Goal: Communication & Community: Answer question/provide support

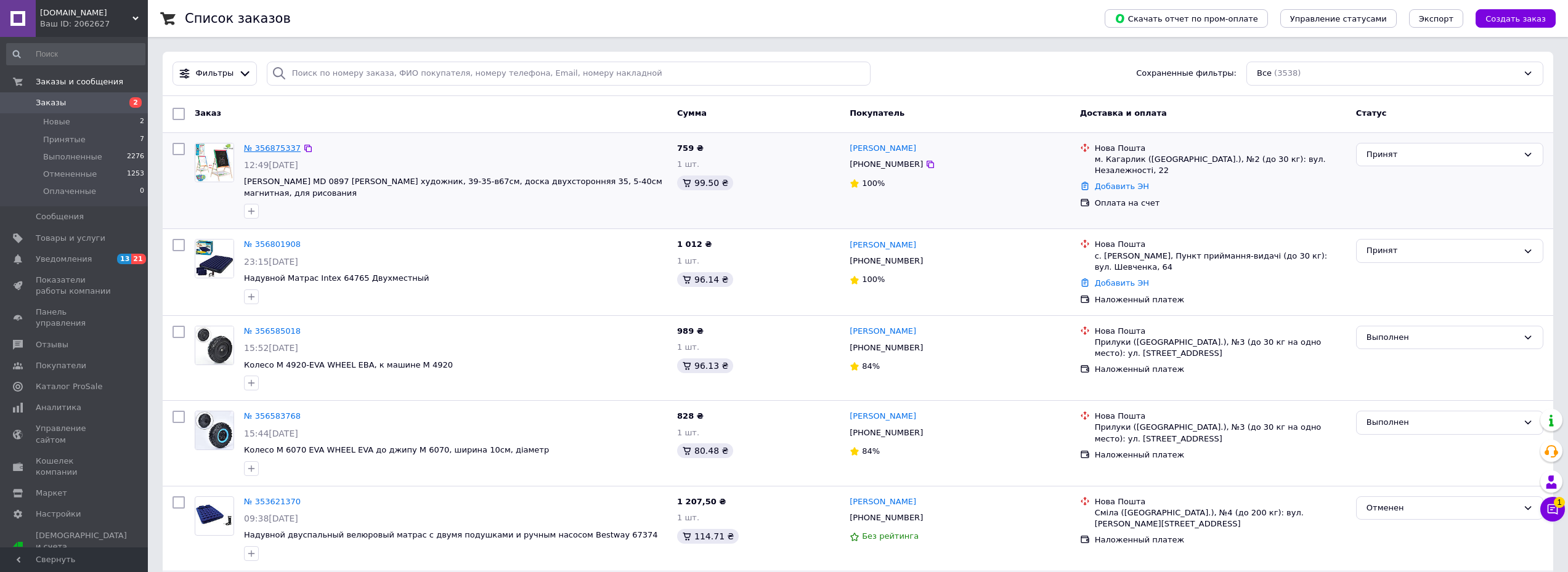
click at [273, 147] on link "№ 356875337" at bounding box center [272, 148] width 57 height 9
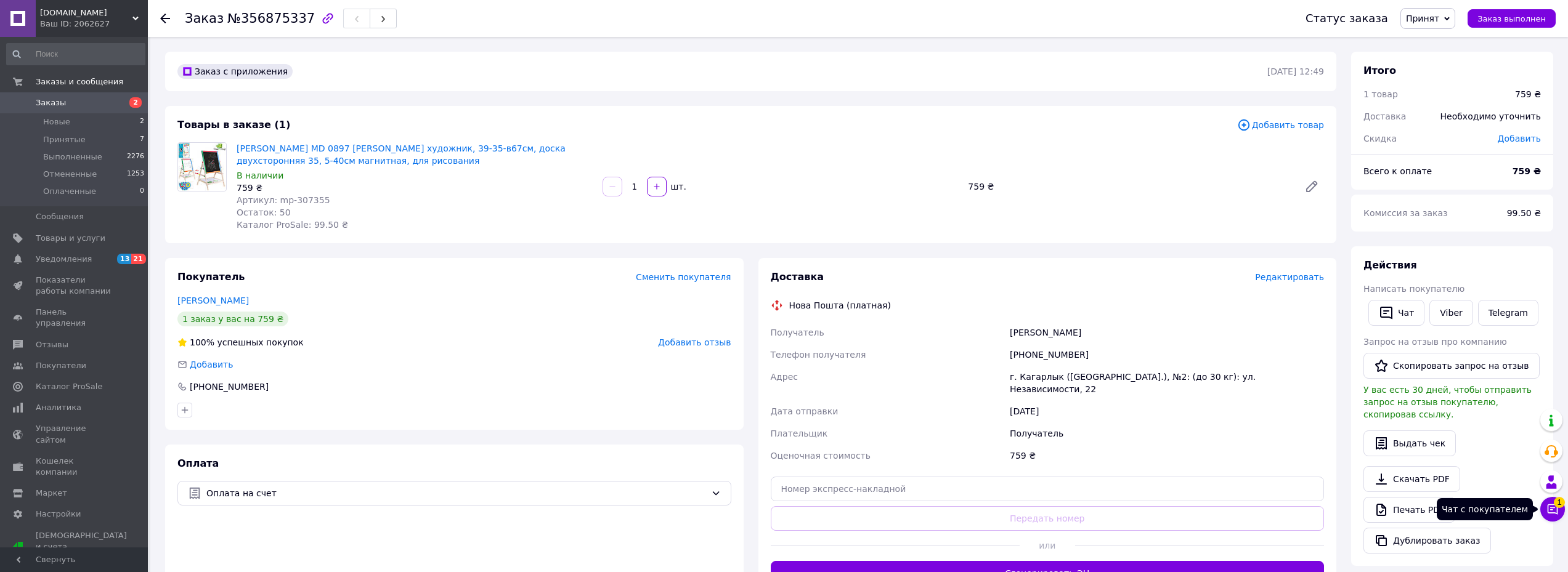
click at [1557, 516] on button "Чат с покупателем 1" at bounding box center [1552, 509] width 25 height 25
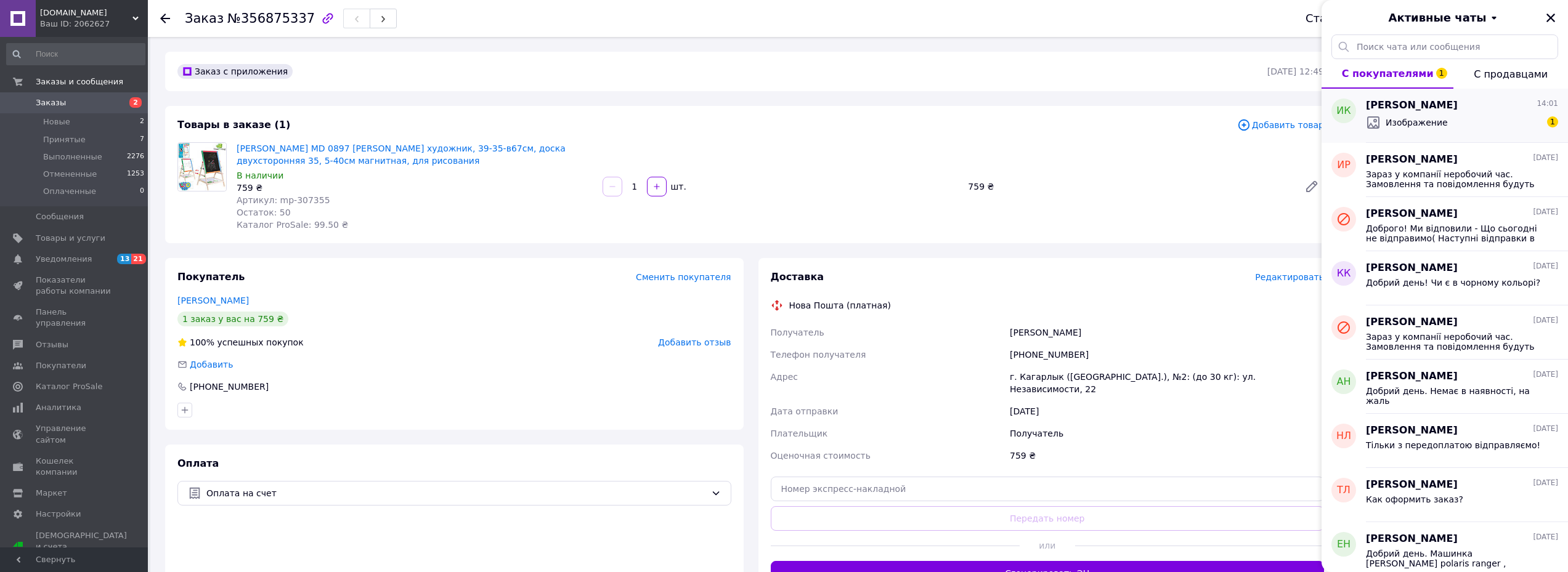
click at [1447, 131] on div "Изображение 1" at bounding box center [1462, 122] width 192 height 20
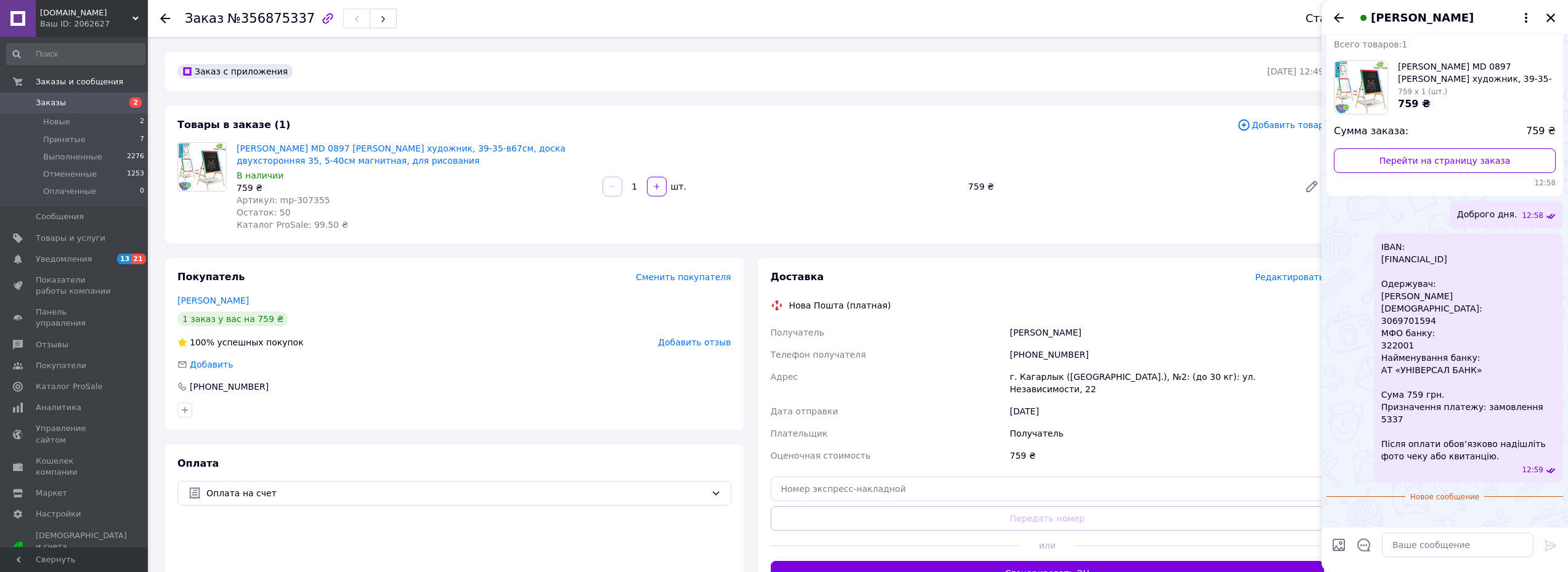
scroll to position [212, 0]
click at [1336, 511] on img at bounding box center [1332, 516] width 10 height 10
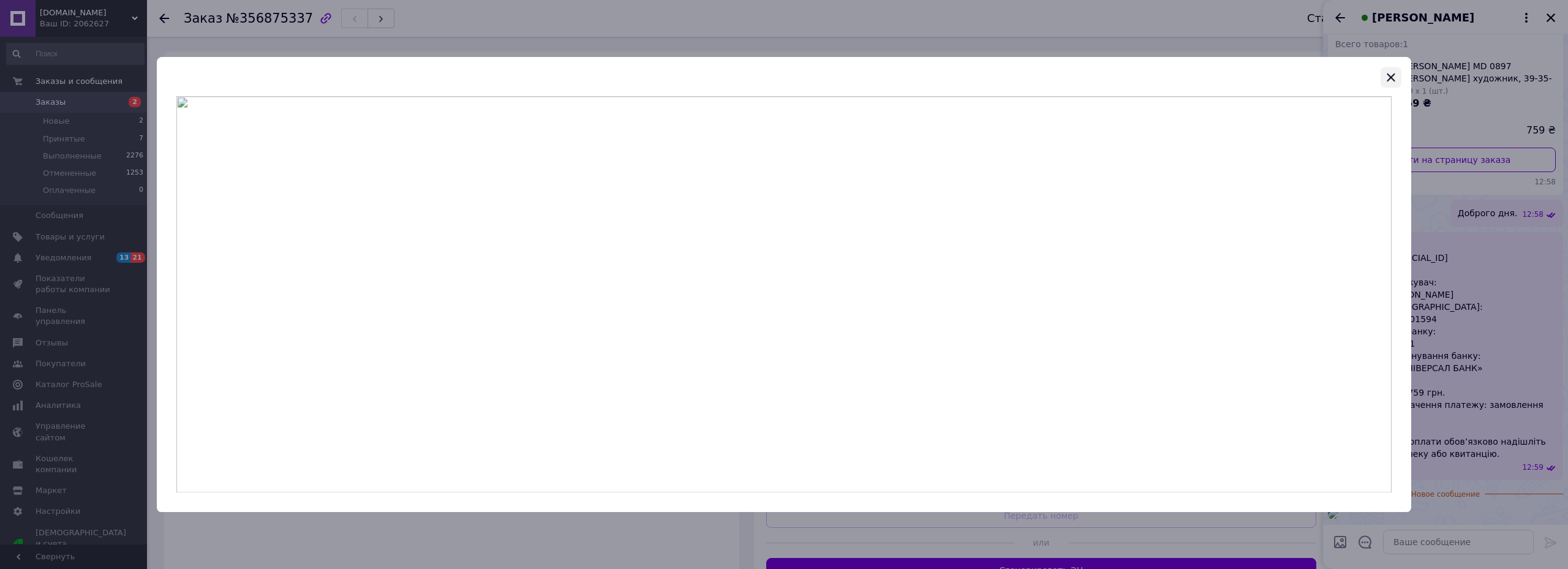
click at [1394, 76] on icon "button" at bounding box center [1391, 77] width 14 height 14
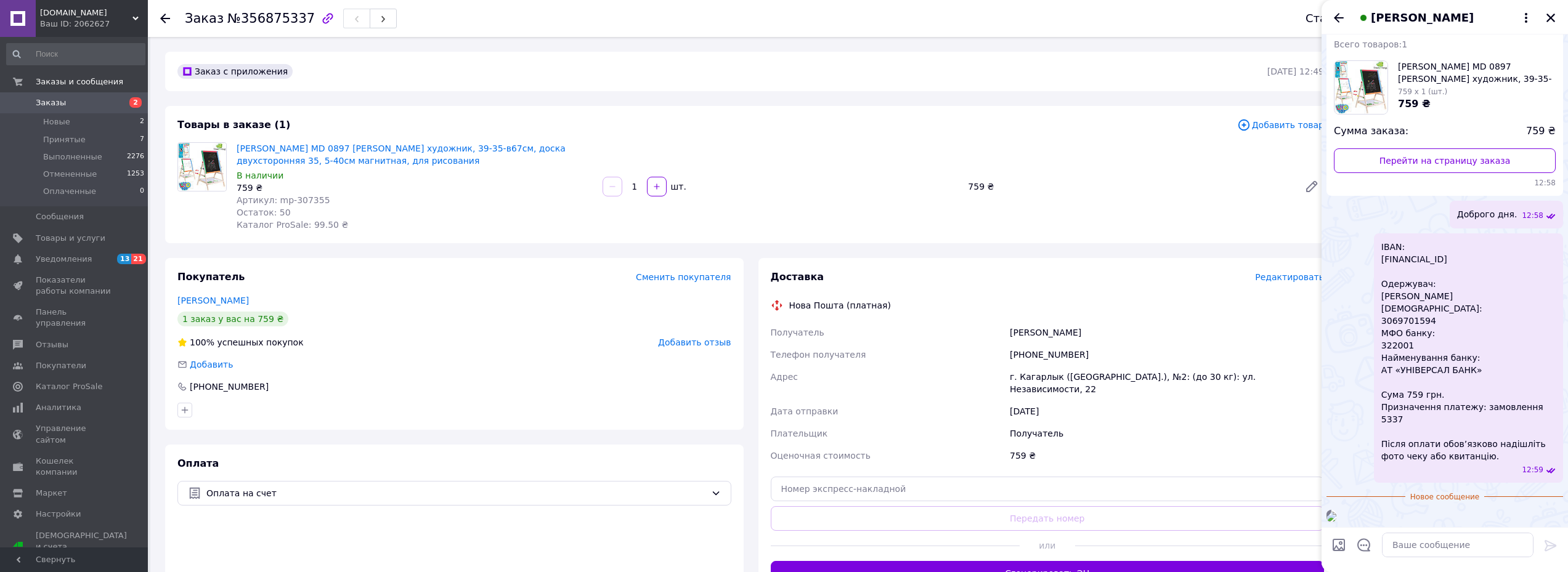
drag, startPoint x: 1385, startPoint y: 422, endPoint x: 1464, endPoint y: 397, distance: 82.9
click at [1478, 509] on div "14:01" at bounding box center [1445, 516] width 236 height 13
click at [1409, 551] on textarea at bounding box center [1457, 545] width 152 height 25
type textarea "Дякуємо. Чекайте на ТТН"
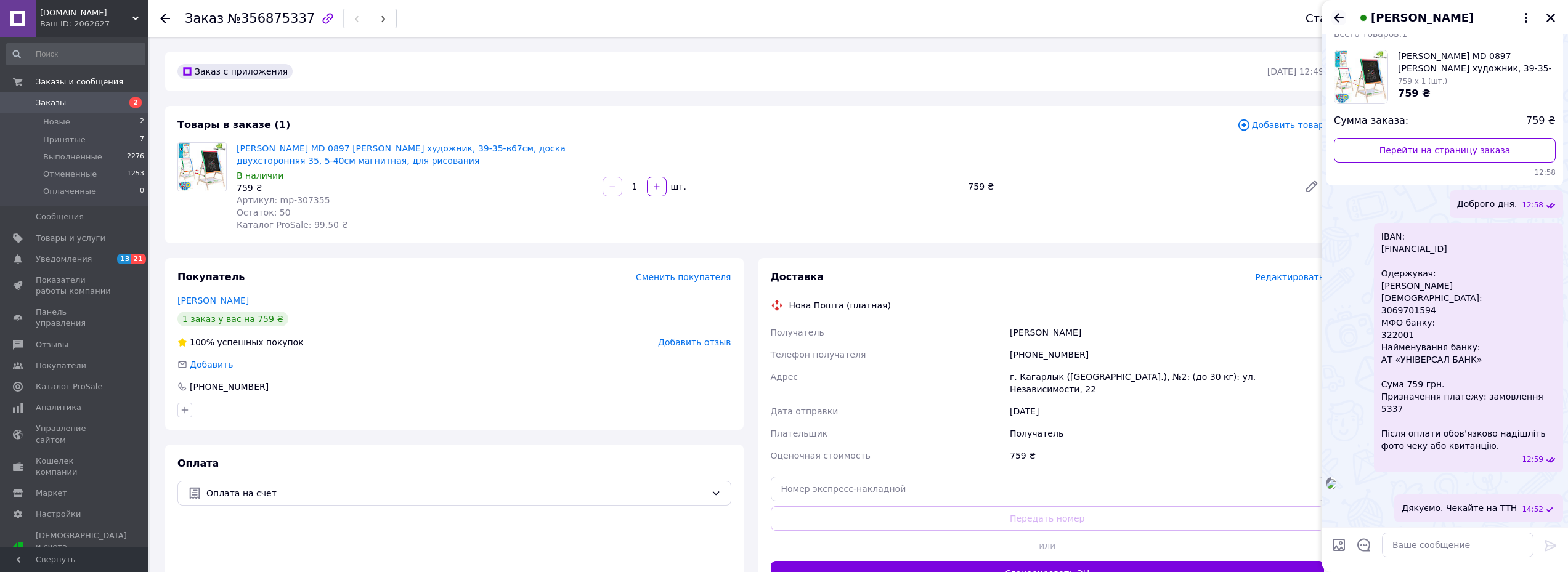
click at [1334, 23] on icon "Назад" at bounding box center [1338, 18] width 15 height 15
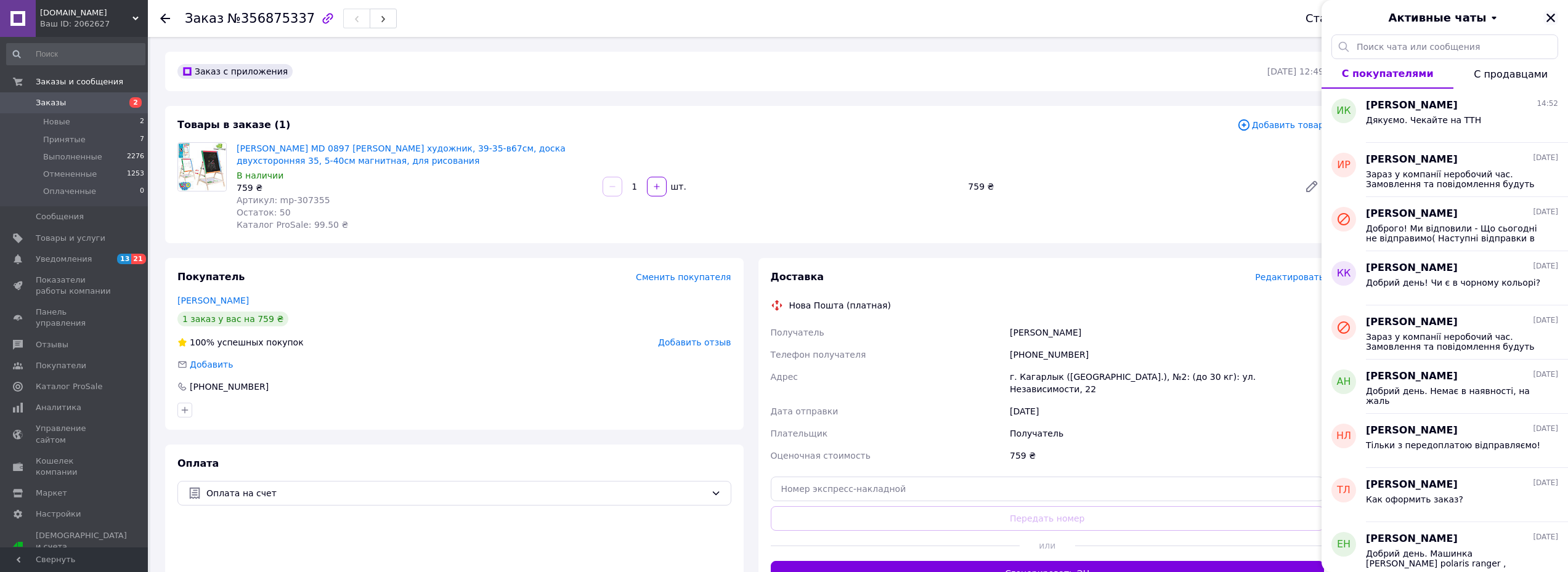
click at [1555, 15] on icon "Закрыть" at bounding box center [1551, 18] width 11 height 11
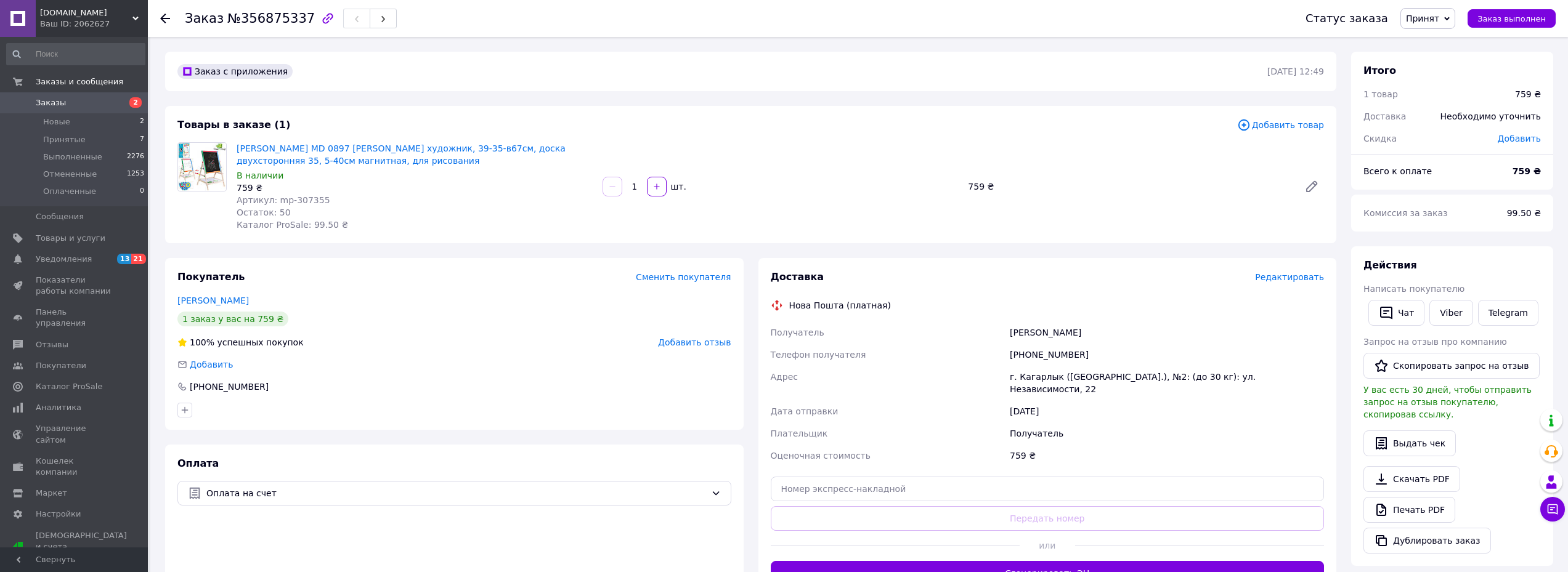
click at [75, 98] on span "Заказы" at bounding box center [75, 103] width 78 height 11
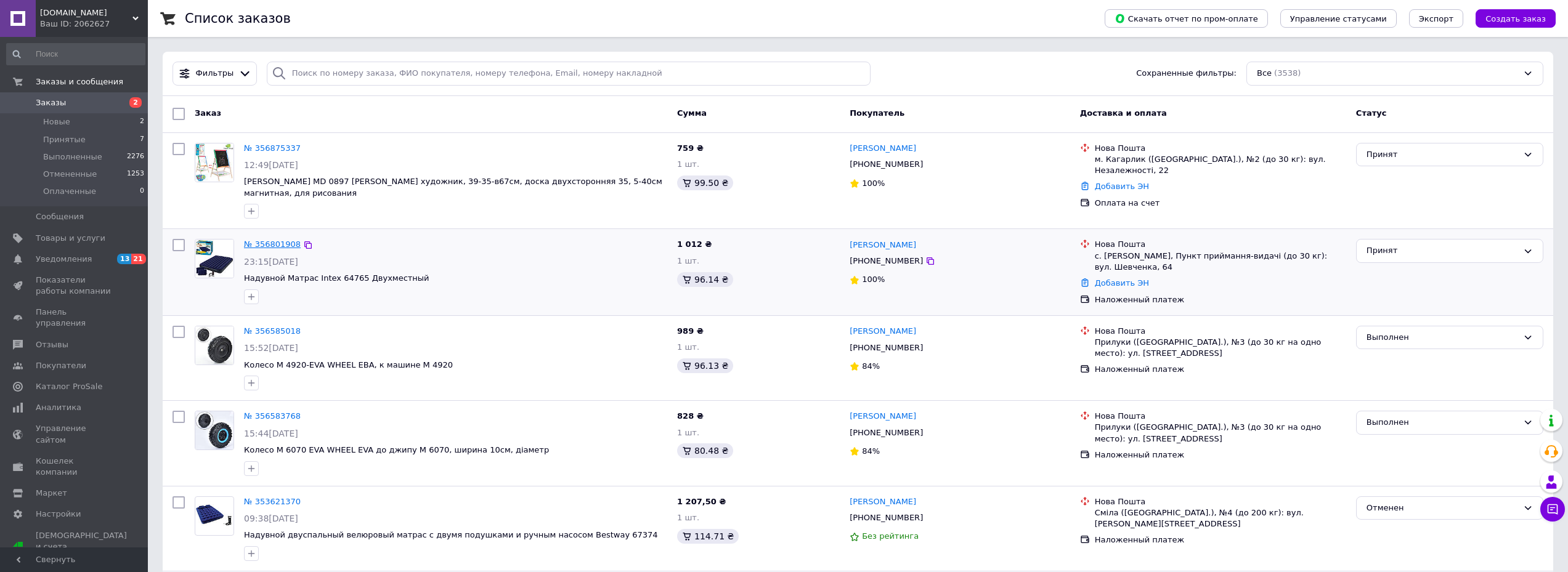
click at [261, 239] on link "№ 356801908" at bounding box center [272, 244] width 57 height 9
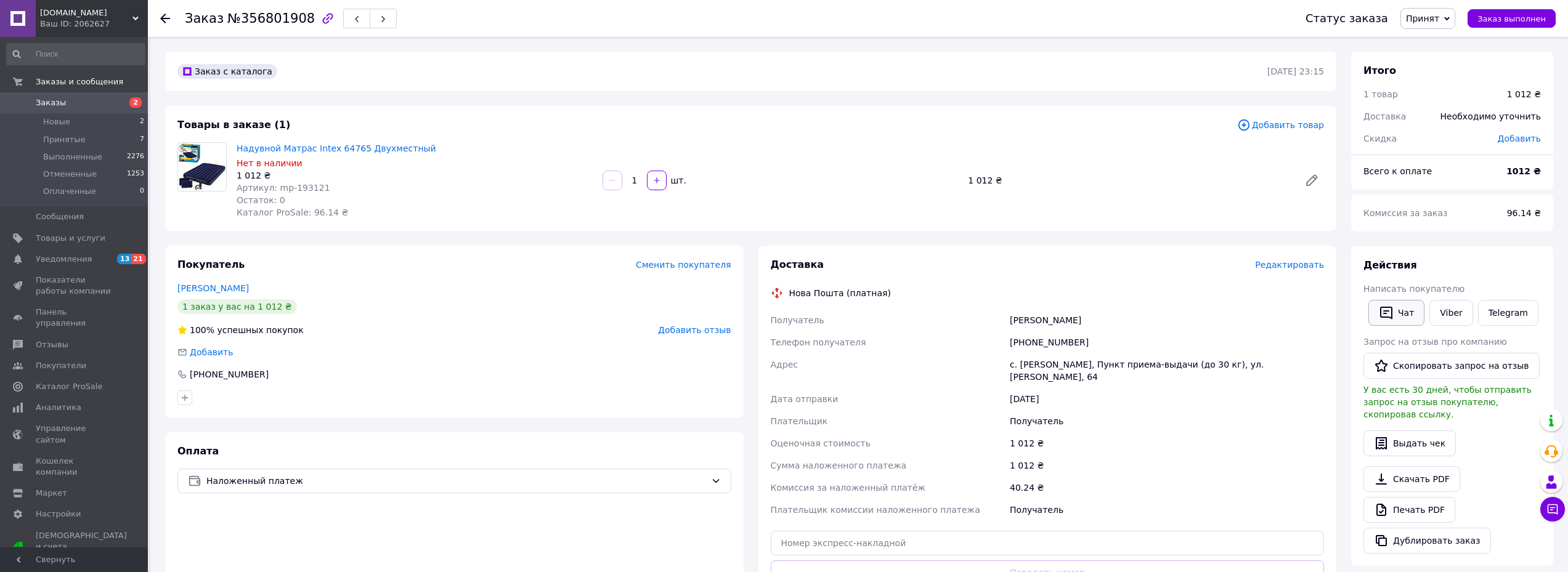
click at [1385, 307] on icon "button" at bounding box center [1386, 313] width 13 height 13
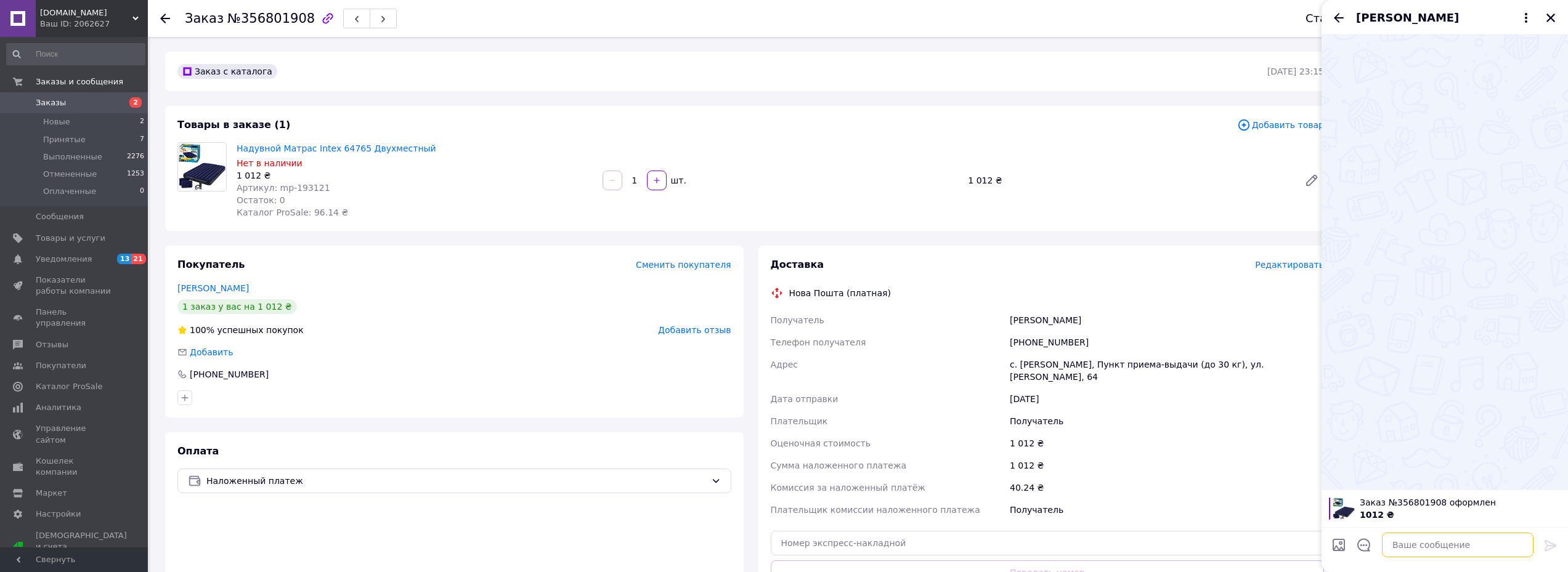
click at [1432, 544] on textarea at bounding box center [1457, 545] width 152 height 25
type textarea "Доброго дня?"
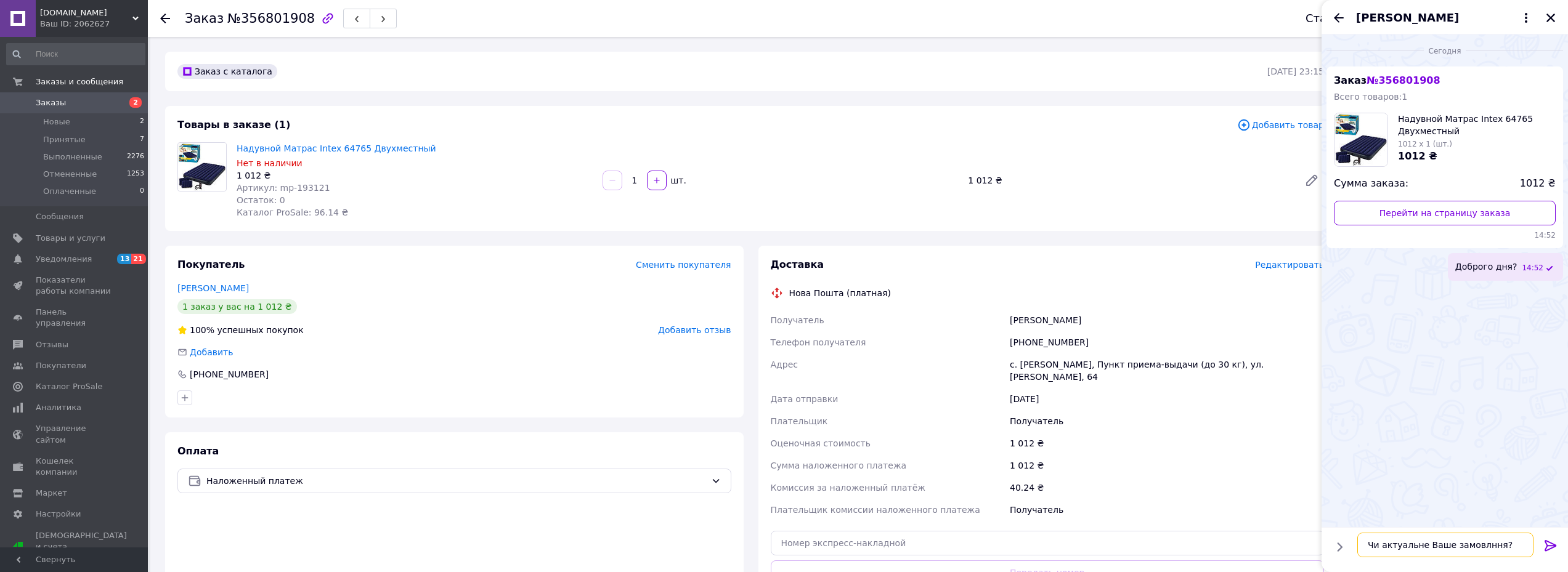
type textarea "Чи актуальне Ваше замовлення?"
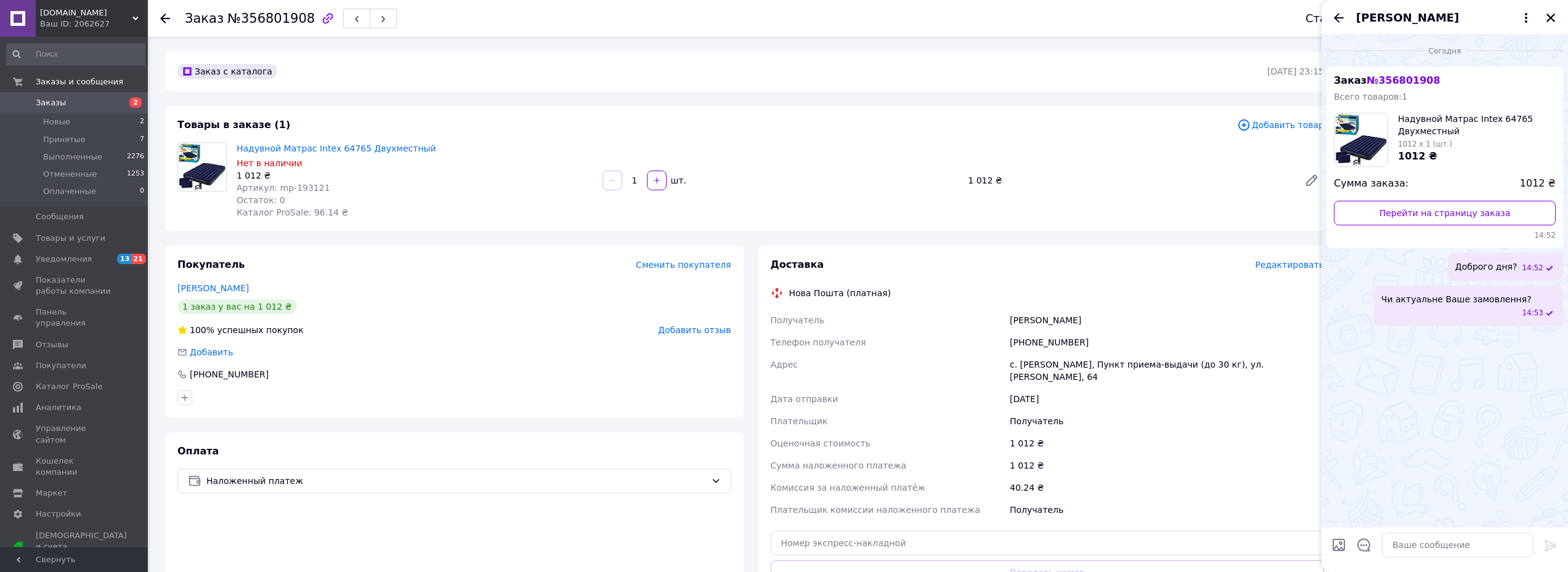
click at [1330, 12] on div "[PERSON_NAME]" at bounding box center [1445, 17] width 246 height 35
click at [1344, 20] on icon "Назад" at bounding box center [1338, 18] width 15 height 15
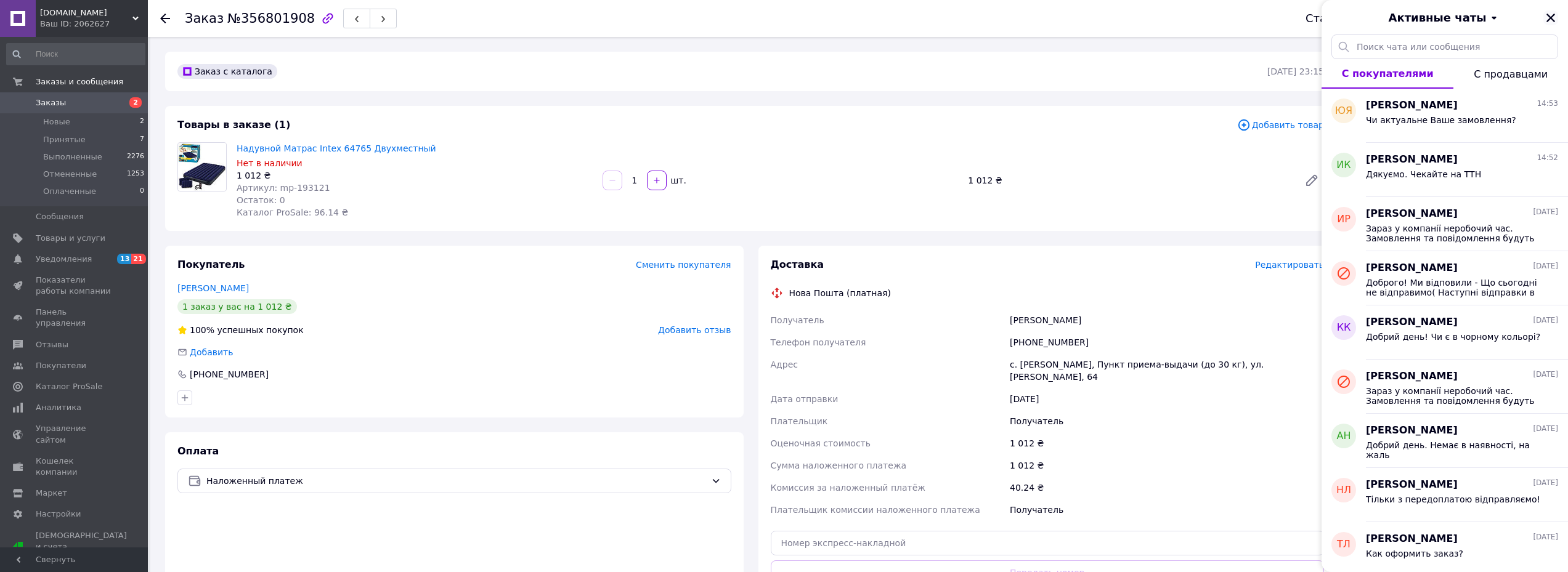
click at [1550, 13] on icon "Закрыть" at bounding box center [1551, 18] width 11 height 11
